Goal: Transaction & Acquisition: Purchase product/service

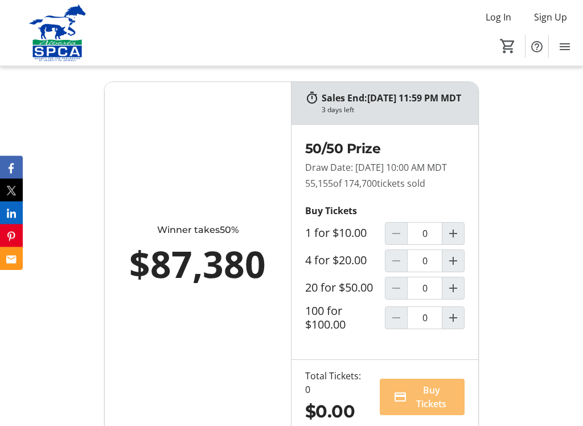
scroll to position [787, 0]
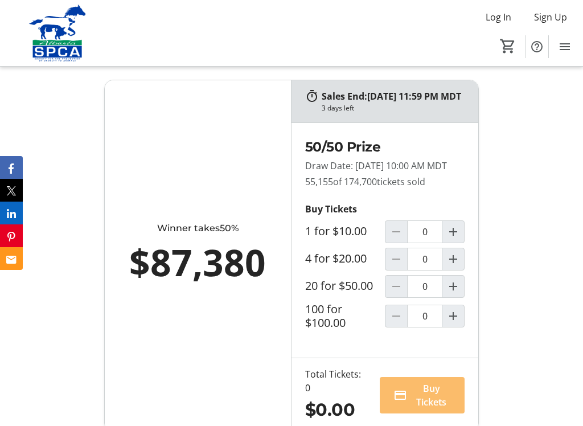
click at [458, 239] on mat-icon "Increment by one" at bounding box center [454, 232] width 14 height 14
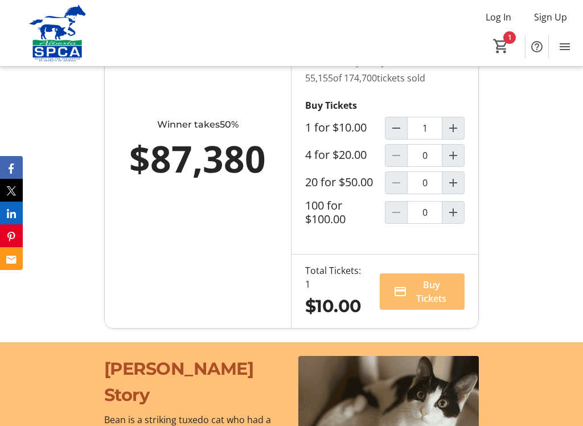
scroll to position [890, 0]
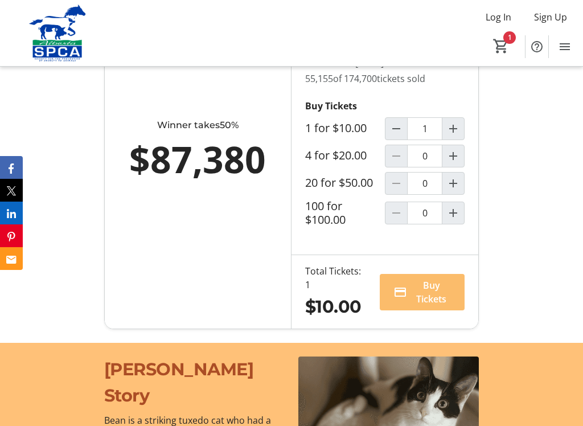
click at [457, 136] on mat-icon "Increment by one" at bounding box center [454, 129] width 14 height 14
click at [398, 136] on mat-icon "Decrement by one" at bounding box center [397, 129] width 14 height 14
click at [400, 136] on mat-icon "Decrement by one" at bounding box center [397, 129] width 14 height 14
type input "0"
click at [457, 163] on mat-icon "Increment by one" at bounding box center [454, 156] width 14 height 14
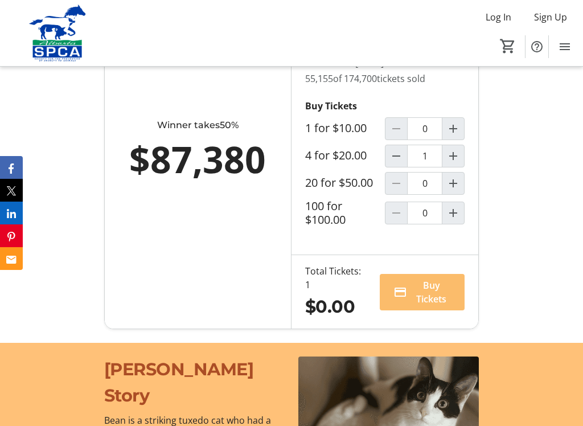
type input "1"
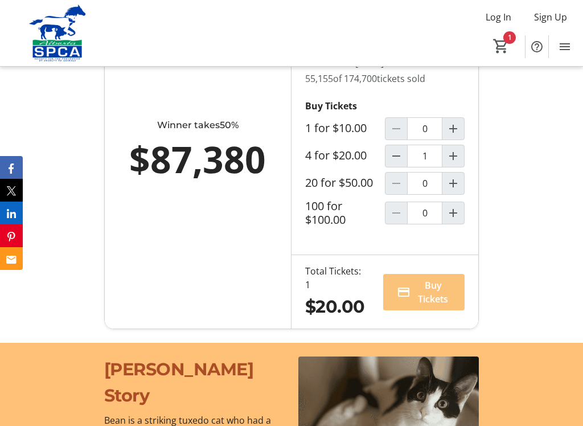
click at [437, 306] on span "Buy Tickets" at bounding box center [433, 292] width 36 height 27
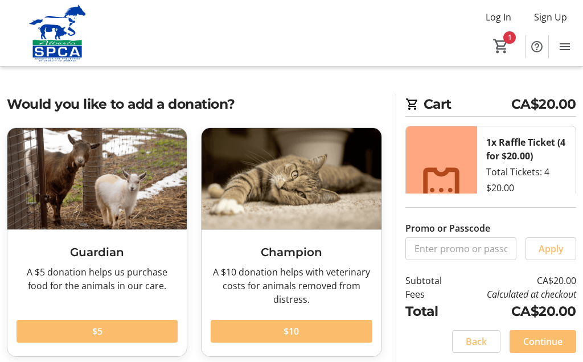
click at [556, 340] on span "Continue" at bounding box center [542, 342] width 39 height 14
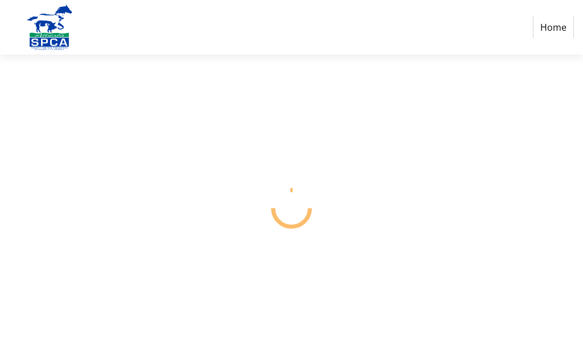
select select "CA"
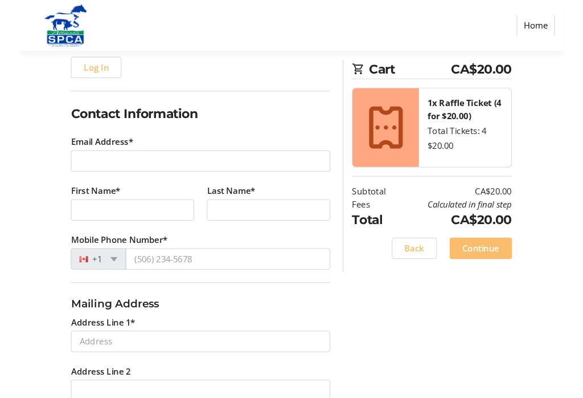
scroll to position [144, 0]
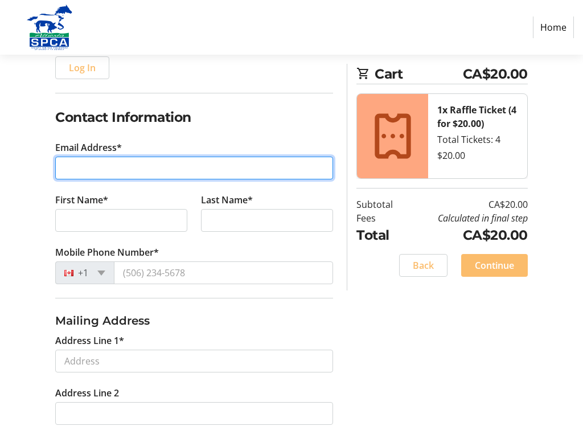
click at [94, 167] on input "Email Address*" at bounding box center [194, 168] width 278 height 23
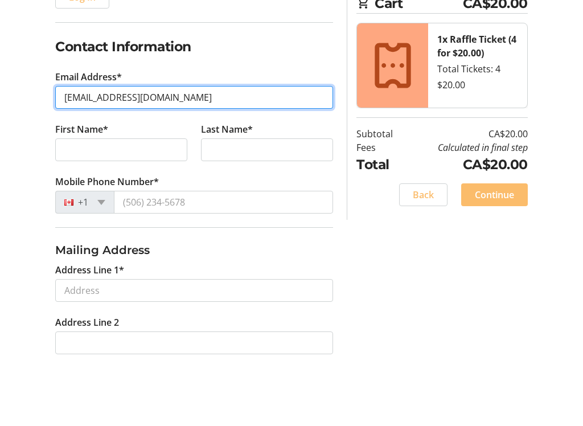
type input "[EMAIL_ADDRESS][DOMAIN_NAME]"
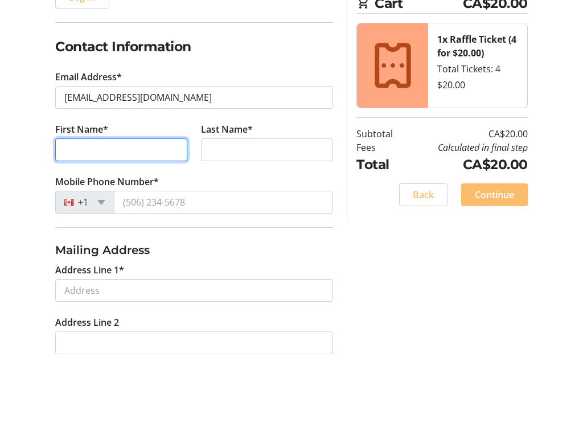
click at [83, 209] on input "First Name*" at bounding box center [121, 220] width 132 height 23
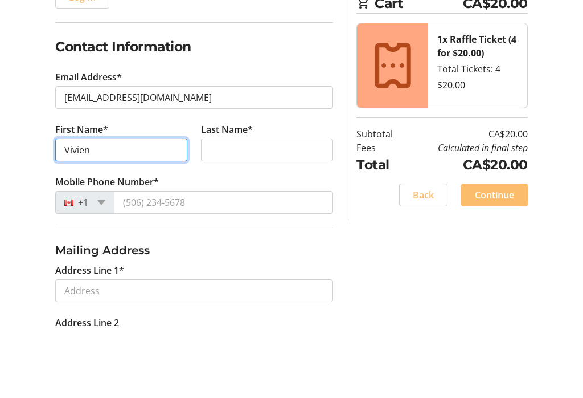
type input "Vivien"
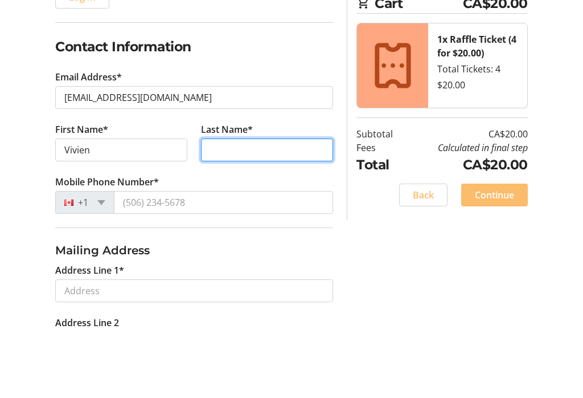
click at [225, 209] on input "Last Name*" at bounding box center [267, 220] width 132 height 23
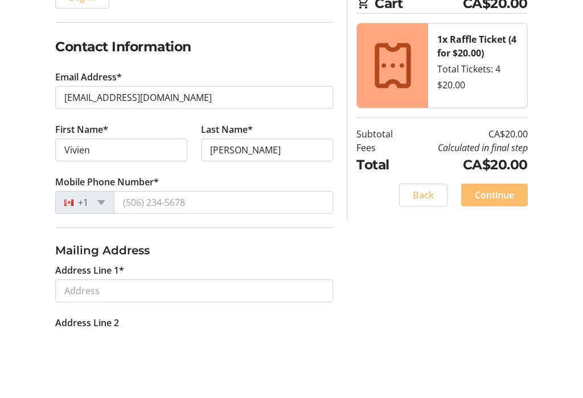
scroll to position [214, 0]
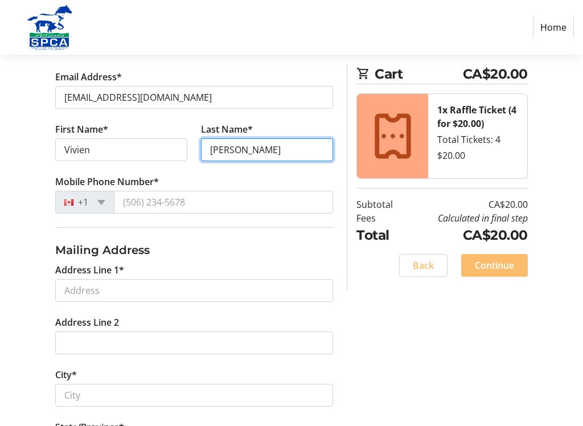
type input "[PERSON_NAME]"
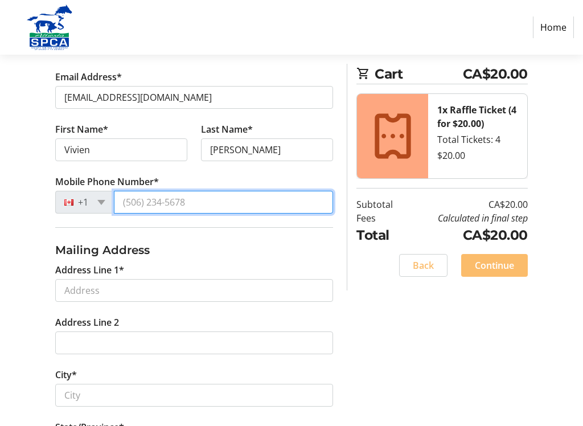
click at [137, 197] on input "Mobile Phone Number*" at bounding box center [223, 202] width 219 height 23
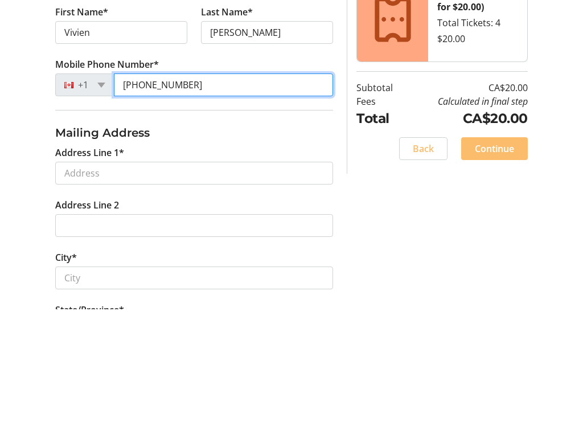
type input "[PHONE_NUMBER]"
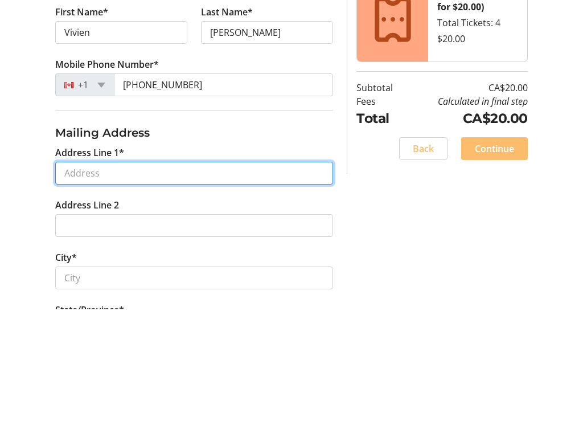
click at [143, 279] on input "Address Line 1*" at bounding box center [194, 290] width 278 height 23
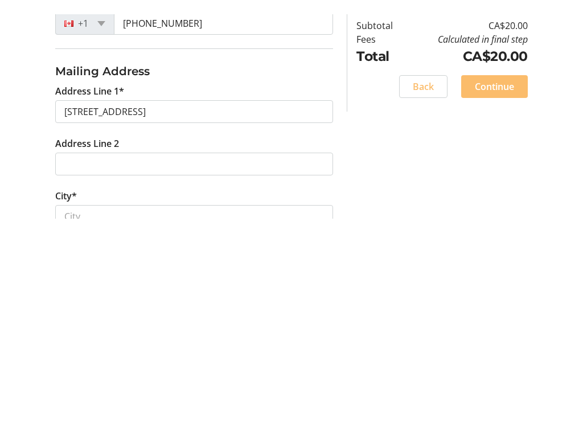
scroll to position [407, 0]
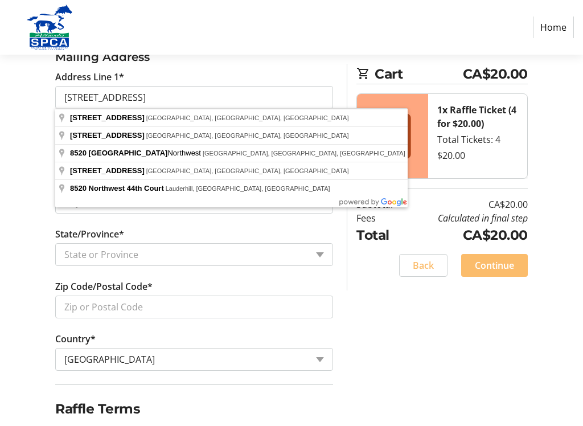
type input "[STREET_ADDRESS]"
type input "[GEOGRAPHIC_DATA]"
select select "AB"
type input "T6K 0Z8"
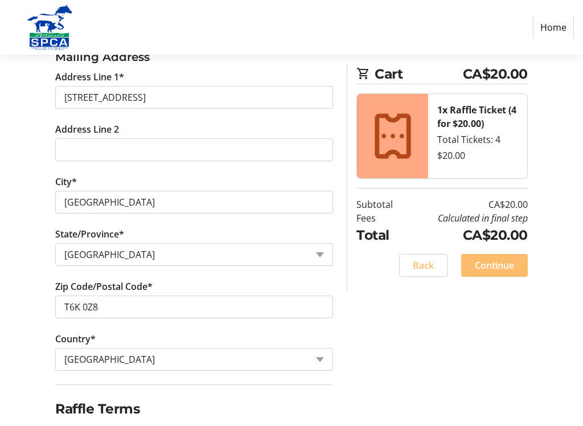
click at [399, 355] on div "Log In to Your Account (Optional) Or continue below to checkout as a guest. Log…" at bounding box center [291, 105] width 583 height 728
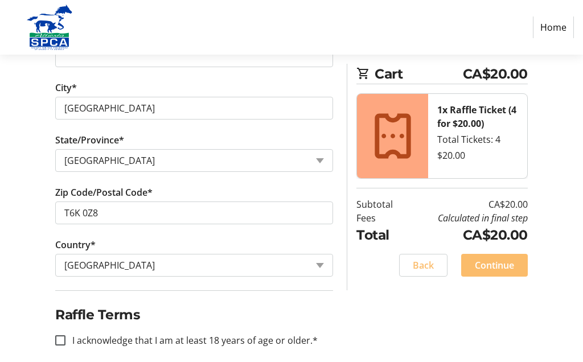
scroll to position [513, 0]
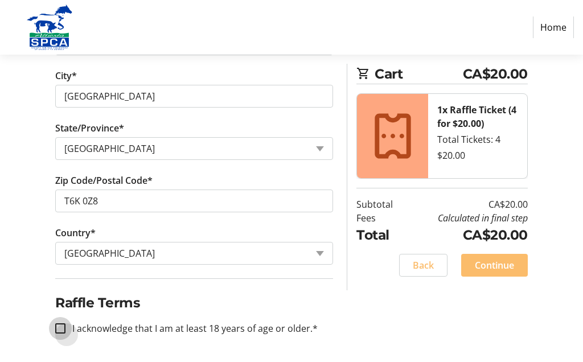
click at [58, 324] on input "I acknowledge that I am at least 18 years of age or older.*" at bounding box center [60, 329] width 10 height 10
checkbox input "true"
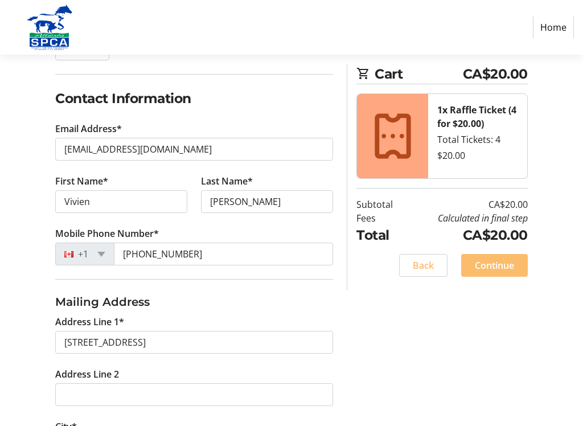
scroll to position [162, 0]
click at [502, 265] on span "Continue" at bounding box center [494, 266] width 39 height 14
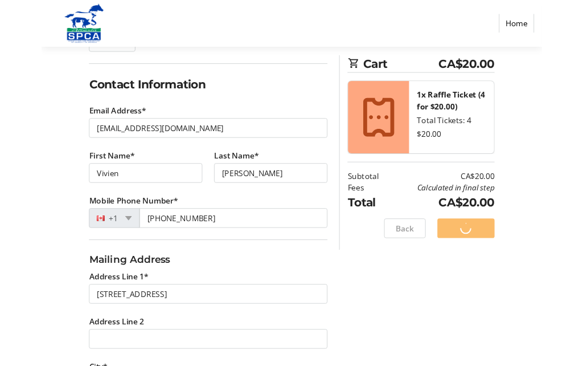
scroll to position [0, 0]
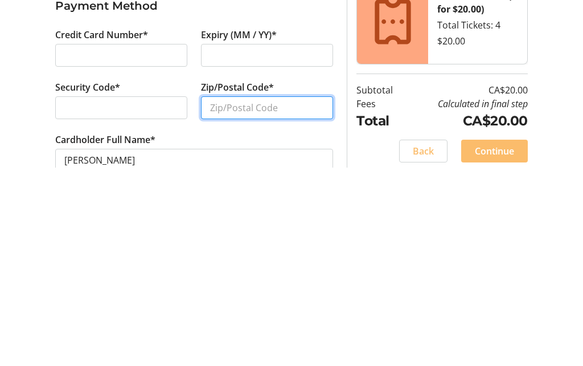
click at [295, 295] on input "Zip/Postal Code*" at bounding box center [267, 306] width 132 height 23
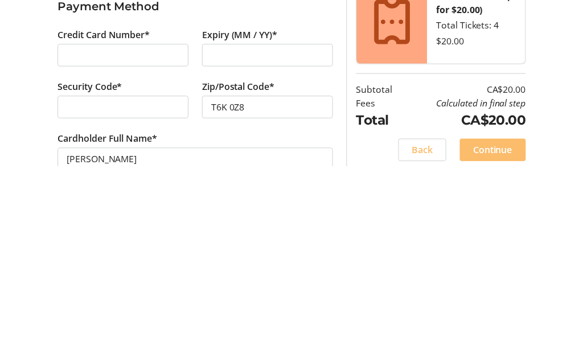
scroll to position [35, 0]
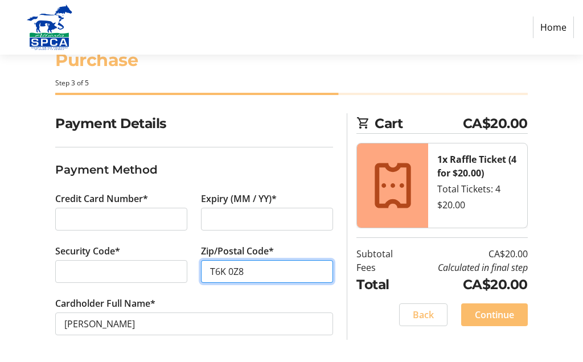
type input "T6K 0Z8"
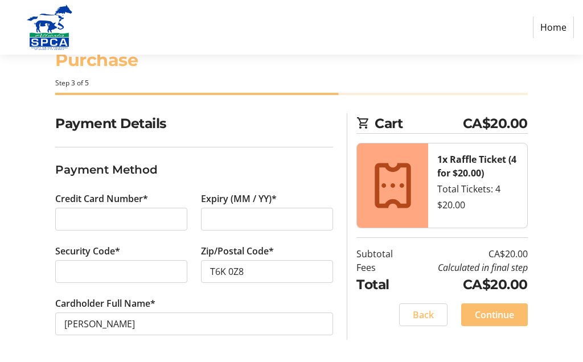
click at [510, 311] on span "Continue" at bounding box center [494, 315] width 39 height 14
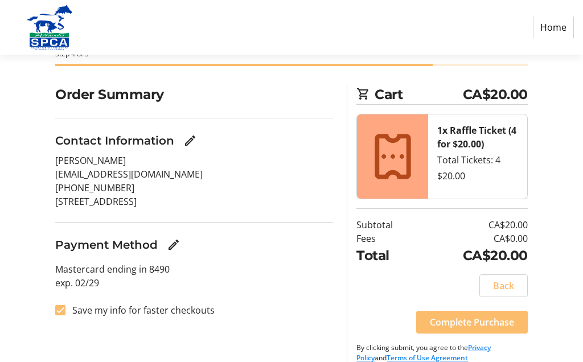
scroll to position [78, 0]
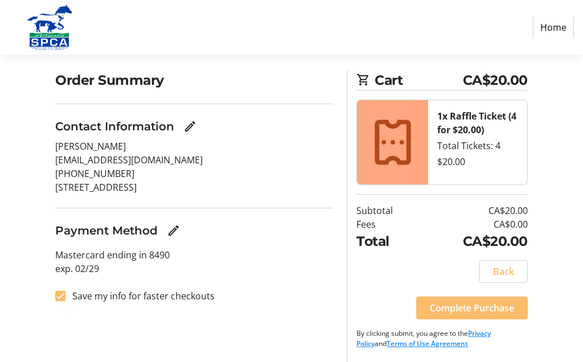
click at [66, 293] on div at bounding box center [60, 296] width 27 height 27
checkbox input "false"
click at [495, 302] on span "Complete Purchase" at bounding box center [472, 308] width 84 height 14
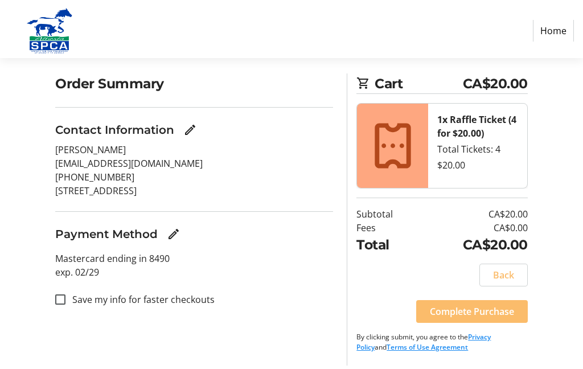
scroll to position [0, 0]
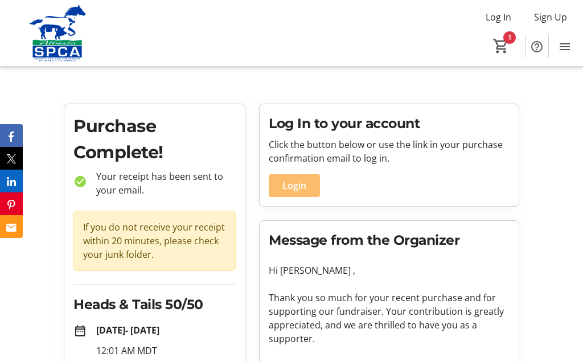
click at [510, 37] on span "Cart" at bounding box center [501, 46] width 21 height 21
